Goal: Book appointment/travel/reservation

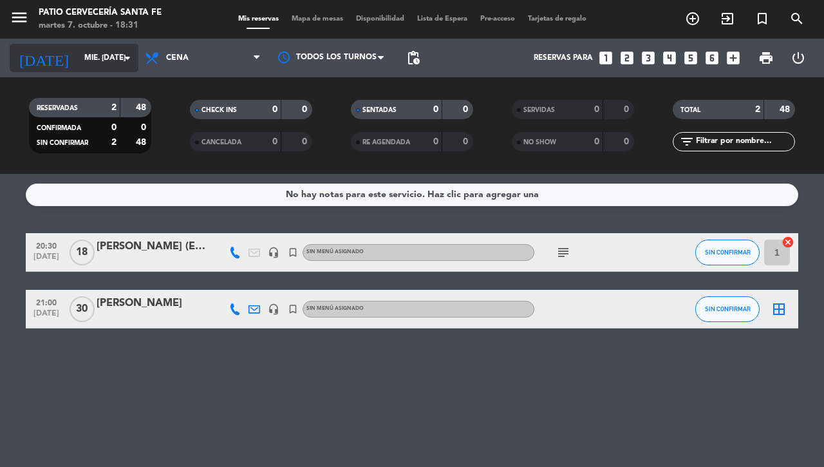
click at [78, 59] on input "mié. [DATE]" at bounding box center [129, 58] width 102 height 22
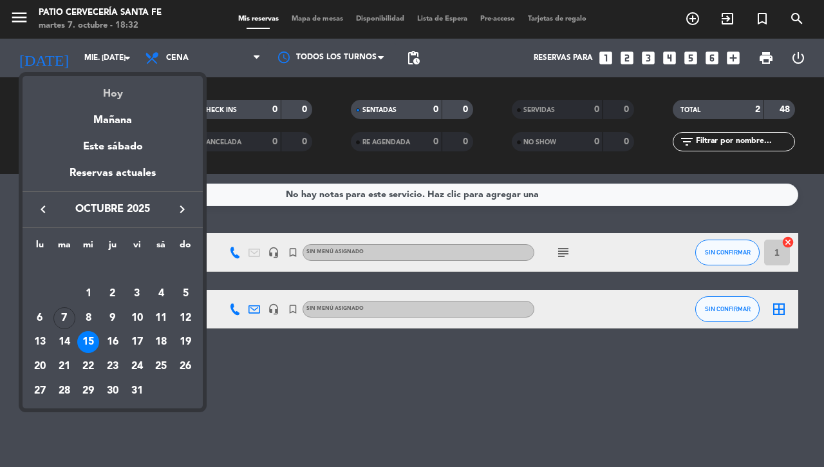
click at [107, 88] on div "Hoy" at bounding box center [113, 89] width 180 height 26
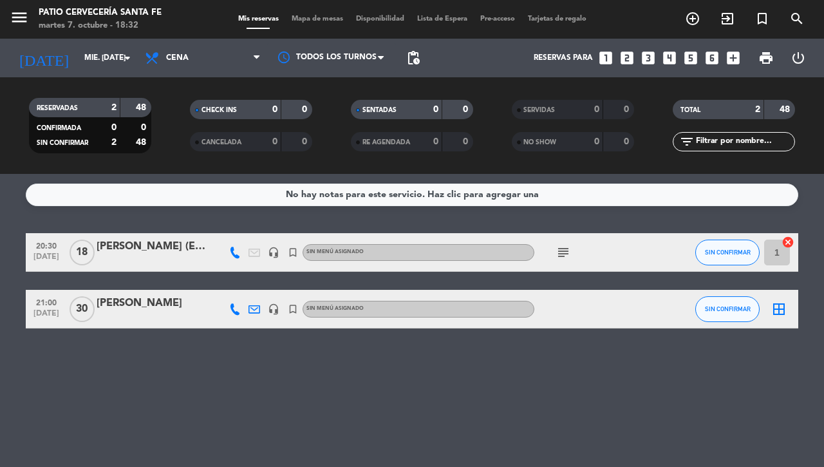
type input "[DATE] oct."
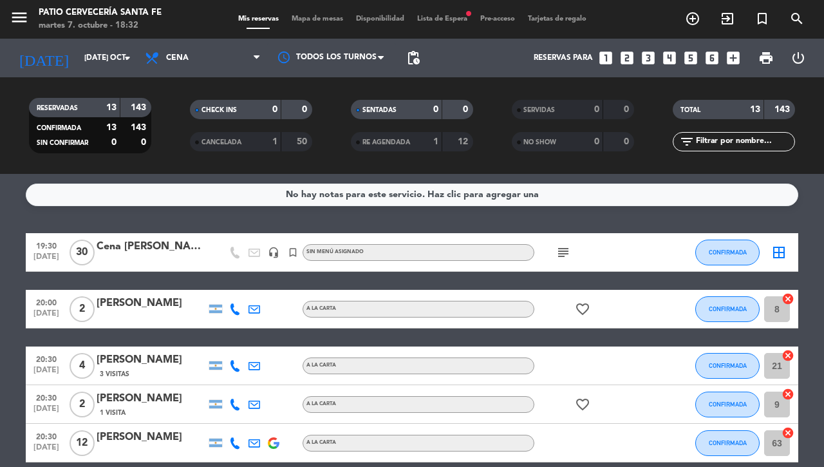
click at [441, 21] on span "Lista de Espera fiber_manual_record" at bounding box center [442, 18] width 63 height 7
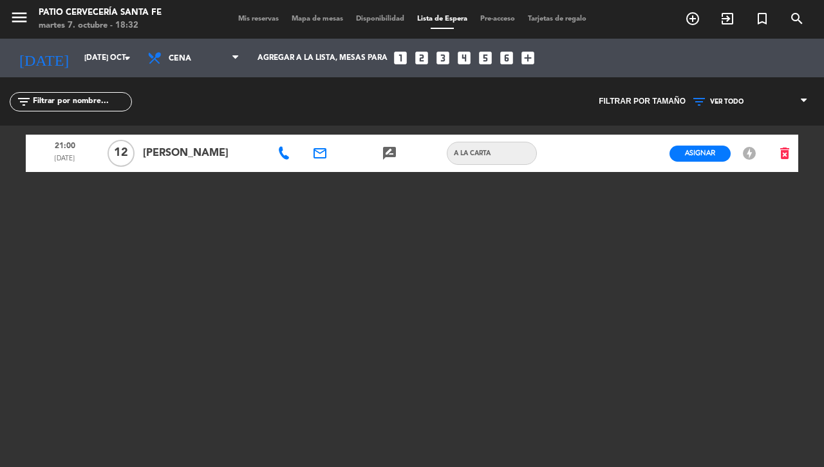
click at [239, 17] on span "Mis reservas" at bounding box center [258, 18] width 53 height 7
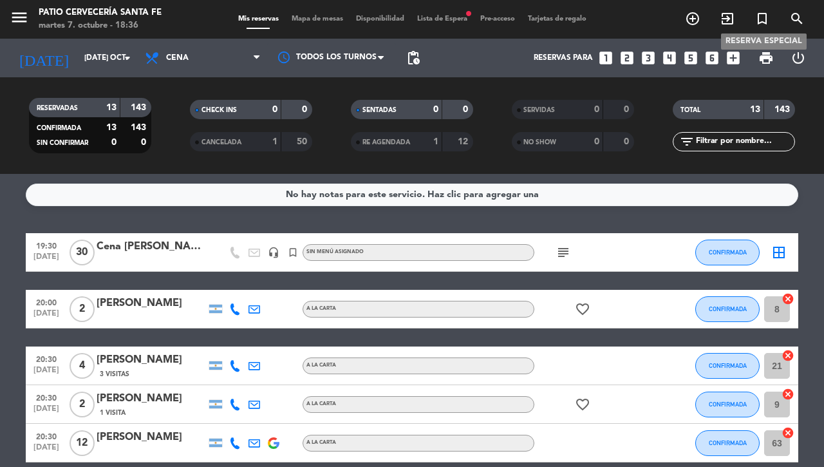
click at [749, 15] on span "turned_in_not" at bounding box center [762, 19] width 35 height 22
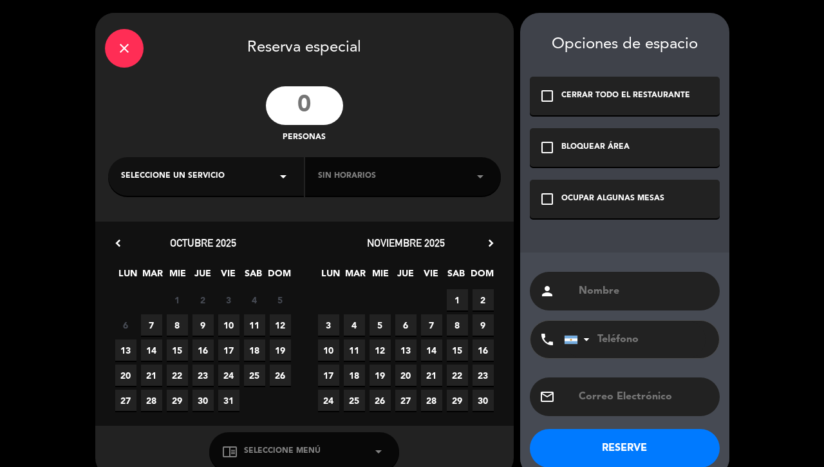
click at [763, 22] on div "close Reserva especial personas Seleccione un servicio arrow_drop_down Sin hora…" at bounding box center [412, 245] width 824 height 490
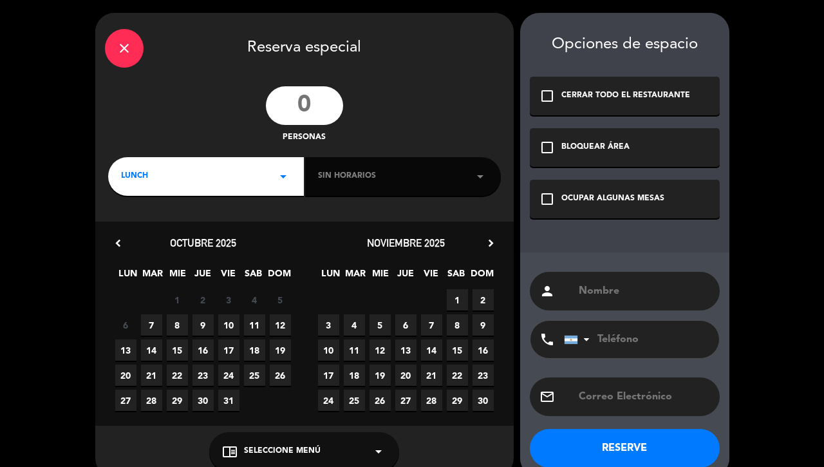
click at [308, 102] on input "number" at bounding box center [304, 105] width 77 height 39
type input "30"
click at [166, 179] on div "LUNCH arrow_drop_down" at bounding box center [206, 176] width 196 height 39
click at [137, 235] on div "Cena" at bounding box center [206, 230] width 170 height 13
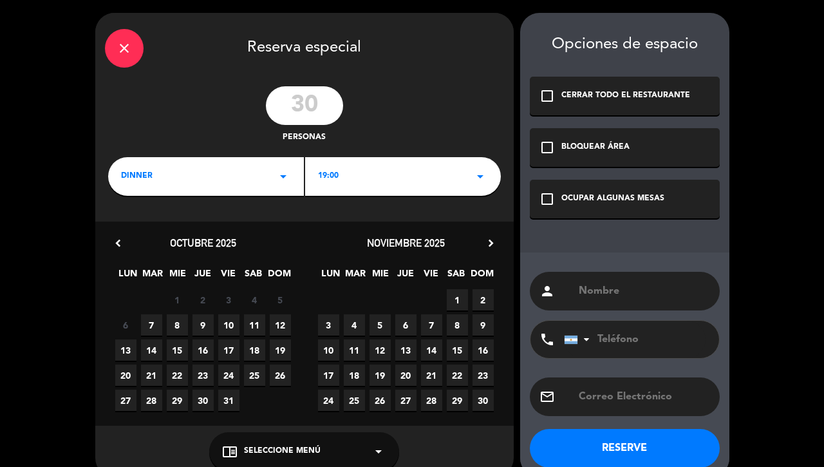
click at [360, 176] on div "19:00 arrow_drop_down" at bounding box center [403, 176] width 196 height 39
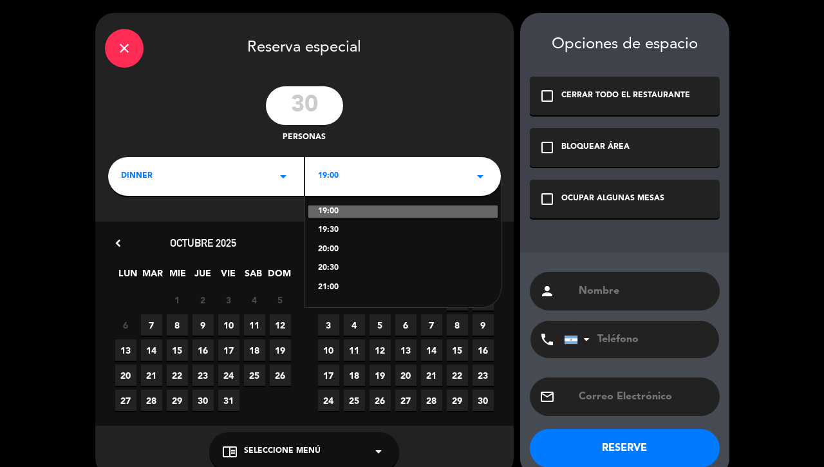
click at [325, 283] on div "21:00" at bounding box center [403, 287] width 170 height 13
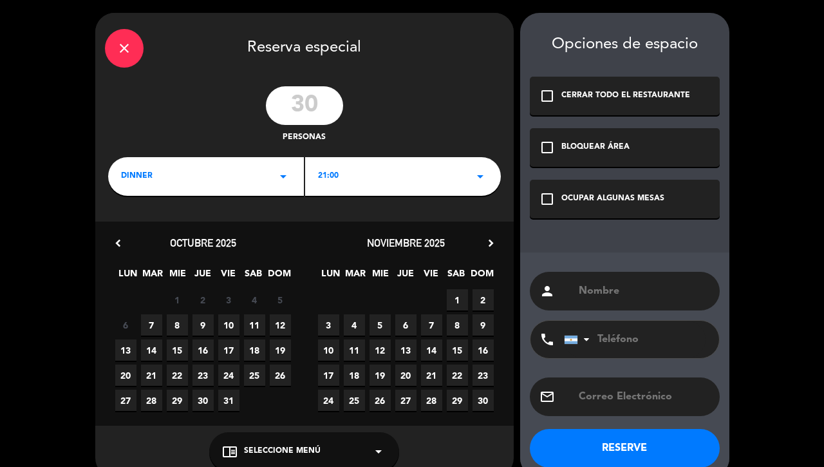
click at [178, 320] on span "8" at bounding box center [177, 324] width 21 height 21
click at [550, 195] on icon "check_box_outline_blank" at bounding box center [546, 198] width 15 height 15
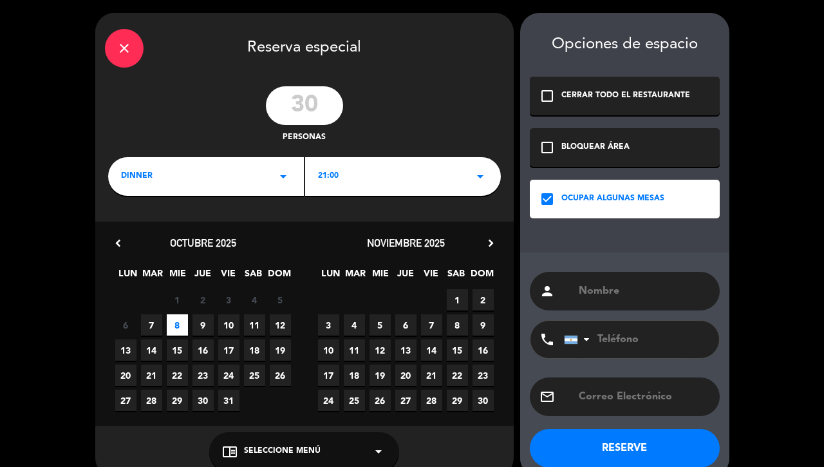
paste input "[EMAIL_ADDRESS][DOMAIN_NAME]"
type input "[EMAIL_ADDRESS][DOMAIN_NAME]"
click at [609, 272] on div "person" at bounding box center [625, 291] width 190 height 39
click at [609, 300] on div "person" at bounding box center [625, 291] width 190 height 39
type input "[PERSON_NAME]"
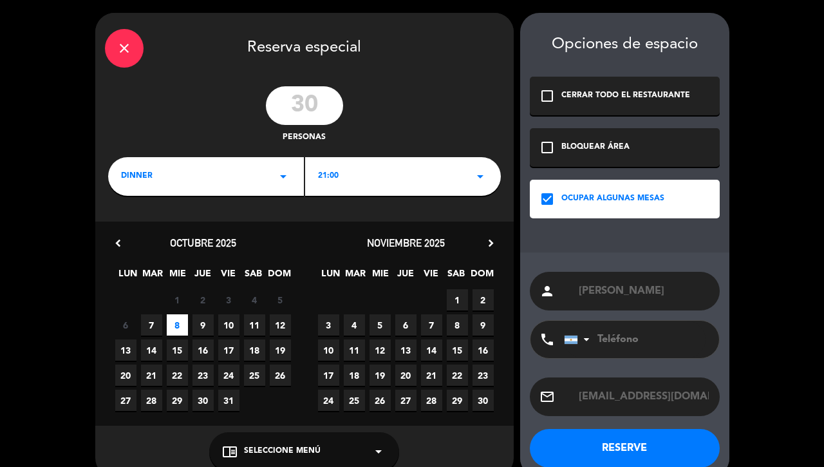
paste input "3425448292"
type input "3425448292"
click at [390, 178] on div "21:00 arrow_drop_down" at bounding box center [403, 176] width 196 height 39
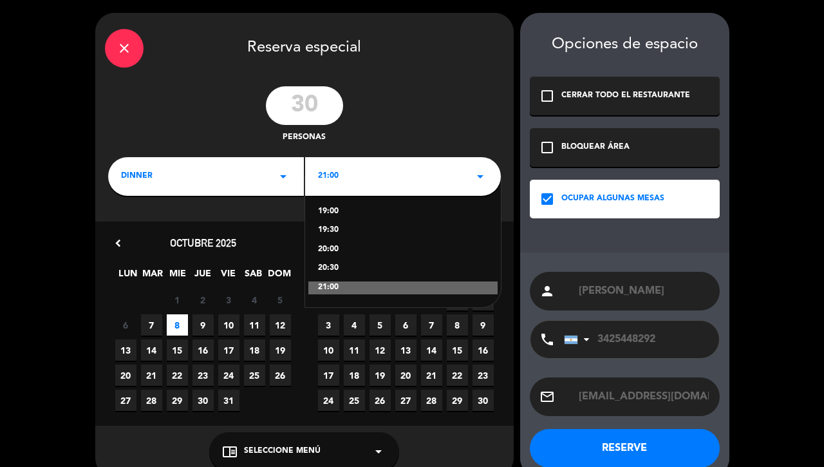
click at [323, 262] on div "20:30" at bounding box center [403, 268] width 170 height 13
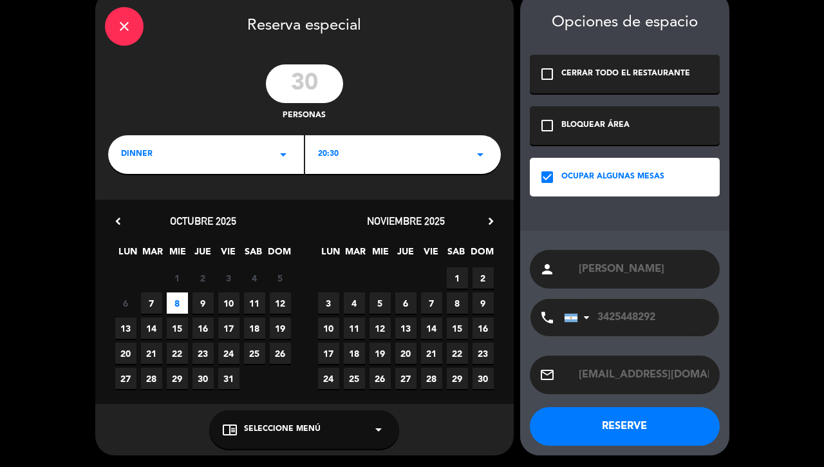
scroll to position [21, 0]
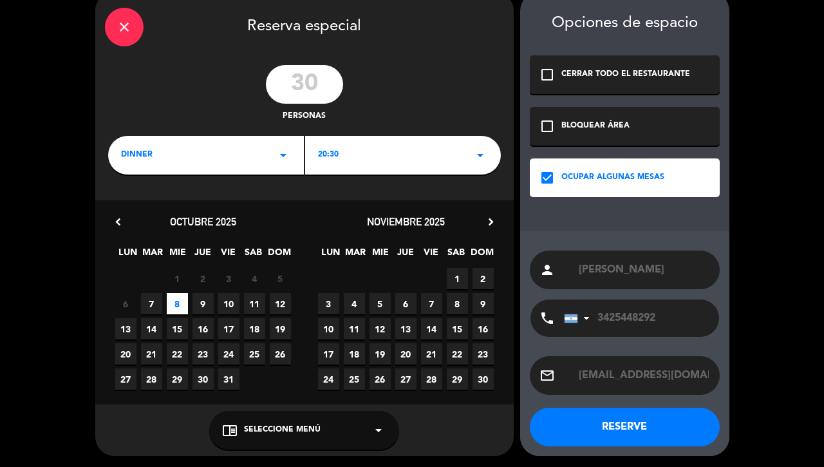
click at [624, 422] on button "RESERVE" at bounding box center [625, 426] width 190 height 39
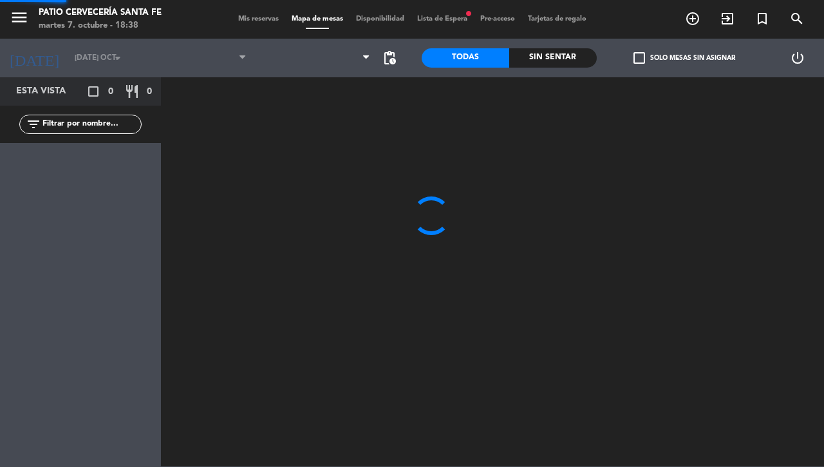
type input "mié. [DATE]"
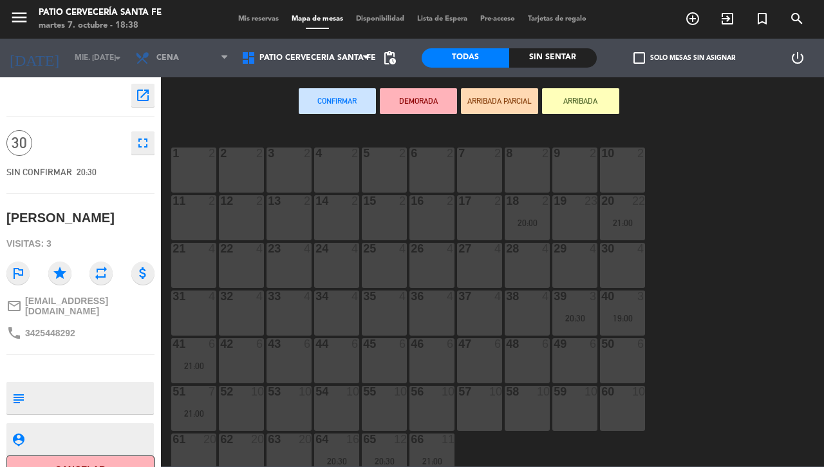
click at [623, 156] on div at bounding box center [622, 153] width 21 height 12
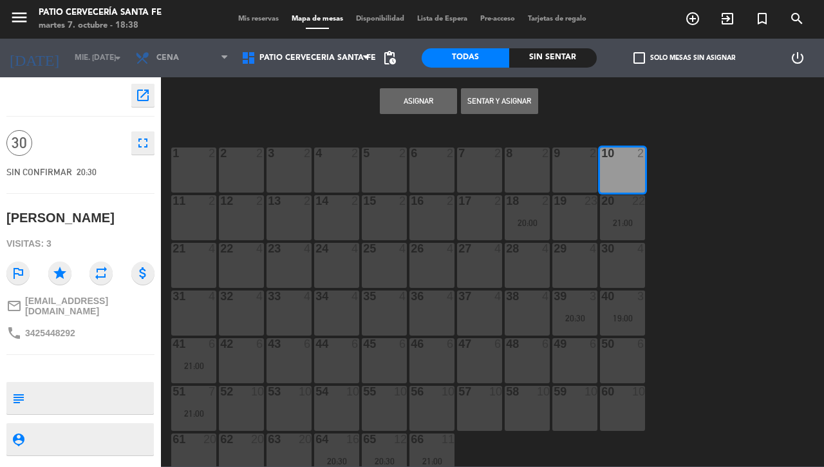
click at [391, 94] on button "Asignar" at bounding box center [418, 101] width 77 height 26
